Goal: Task Accomplishment & Management: Manage account settings

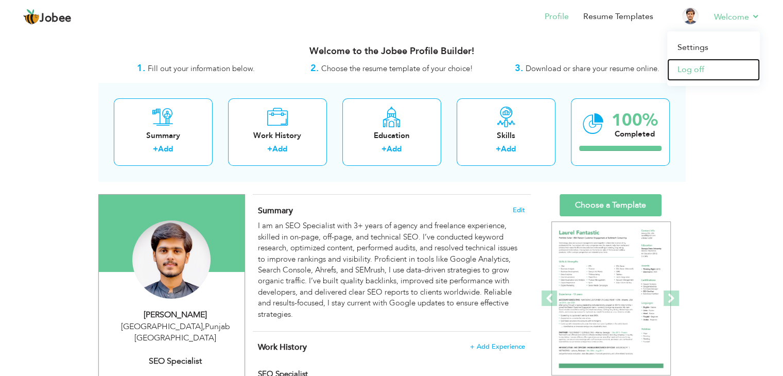
click at [705, 68] on link "Log off" at bounding box center [713, 70] width 93 height 22
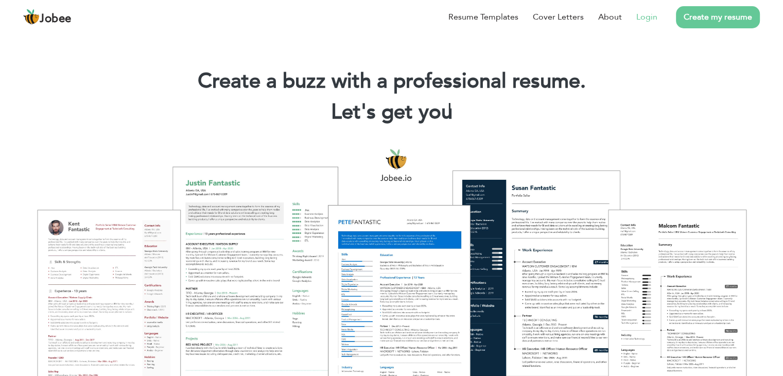
click at [641, 19] on link "Login" at bounding box center [647, 17] width 21 height 12
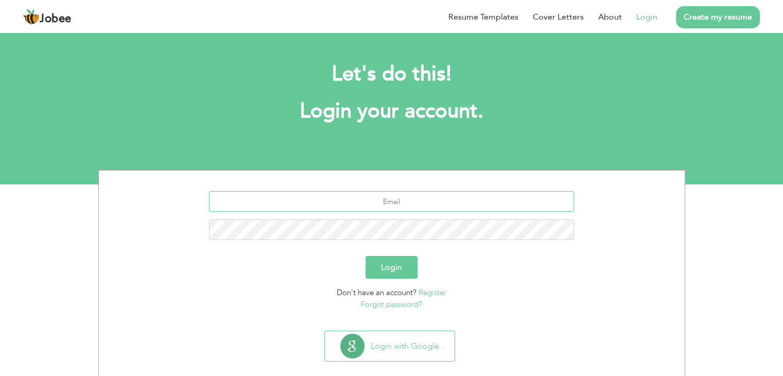
click at [397, 204] on input "text" at bounding box center [391, 201] width 365 height 21
type input "[EMAIL_ADDRESS][DOMAIN_NAME]"
click at [366, 256] on button "Login" at bounding box center [392, 267] width 52 height 23
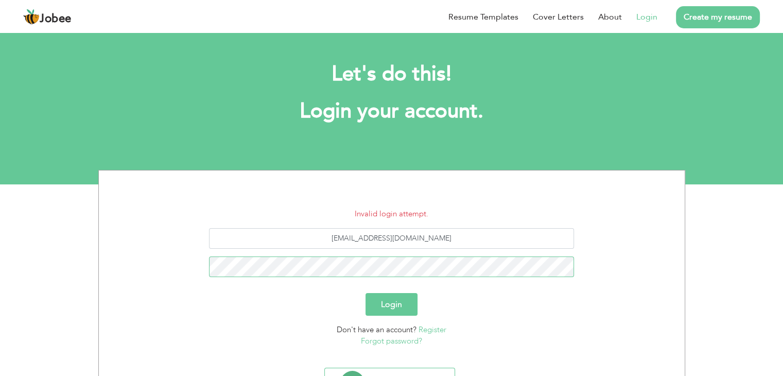
click at [366, 293] on button "Login" at bounding box center [392, 304] width 52 height 23
click at [648, 20] on link "Login" at bounding box center [647, 17] width 21 height 12
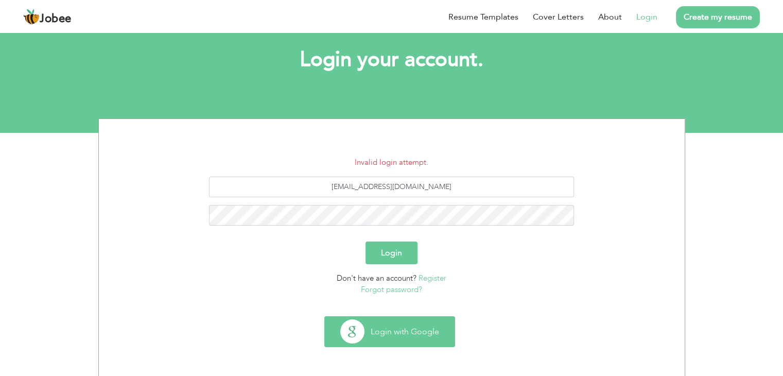
click at [407, 325] on button "Login with Google" at bounding box center [390, 332] width 130 height 30
